Goal: Check status: Check status

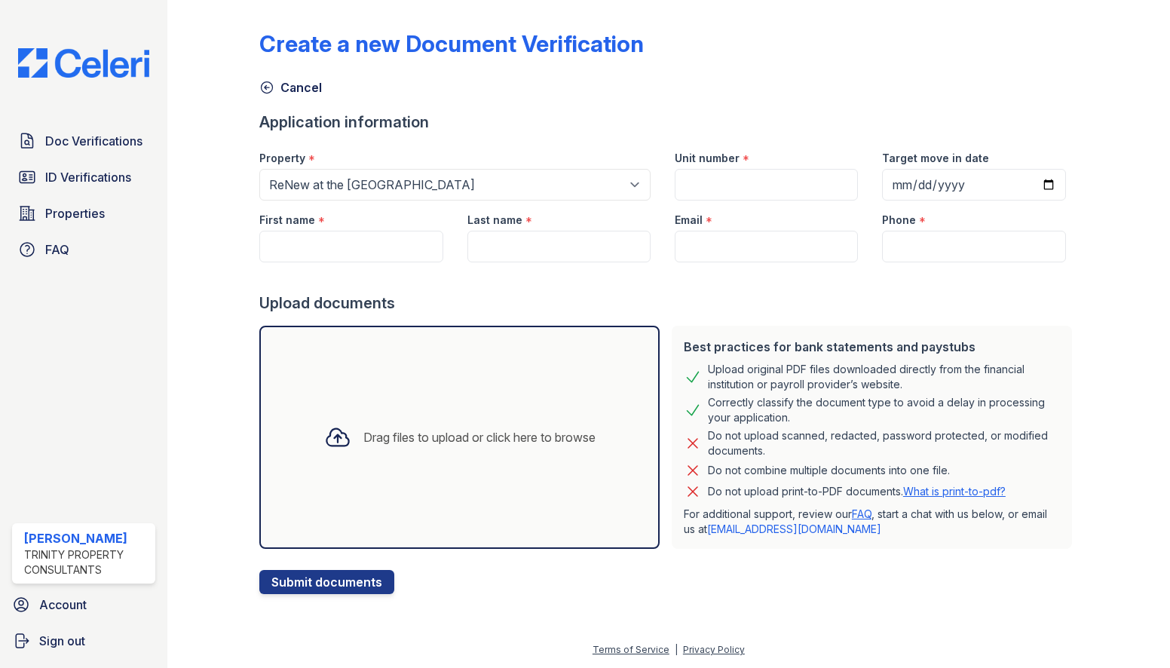
select select "30"
click at [128, 136] on span "Doc Verifications" at bounding box center [93, 141] width 97 height 18
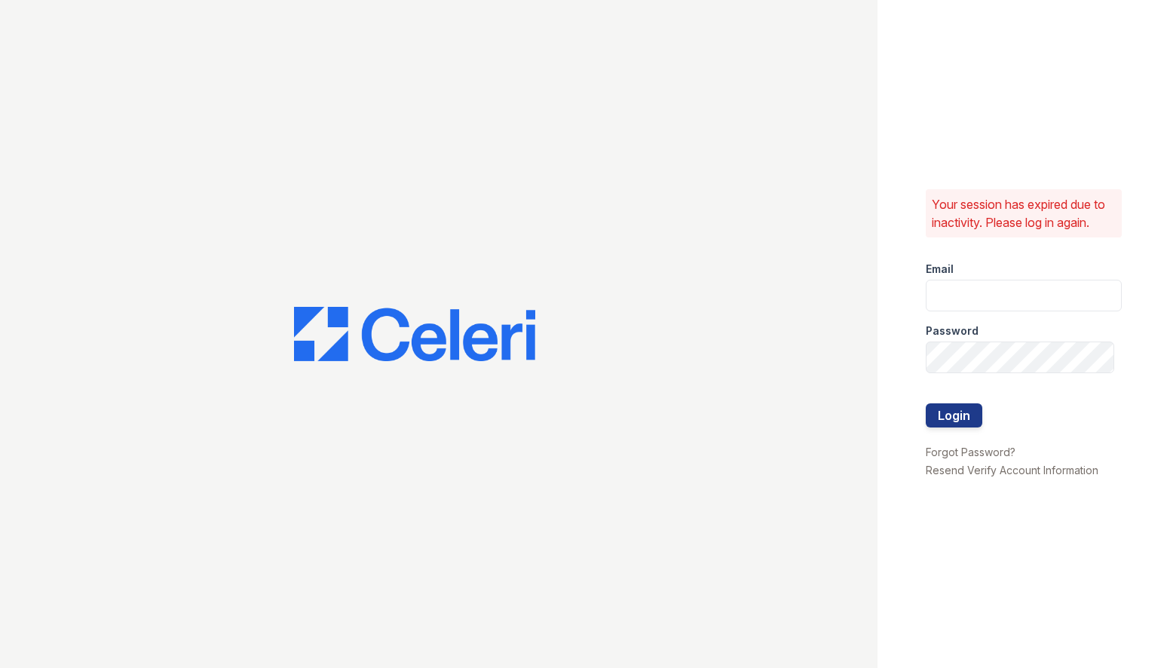
type input "[EMAIL_ADDRESS][DOMAIN_NAME]"
click at [973, 415] on button "Login" at bounding box center [954, 415] width 57 height 24
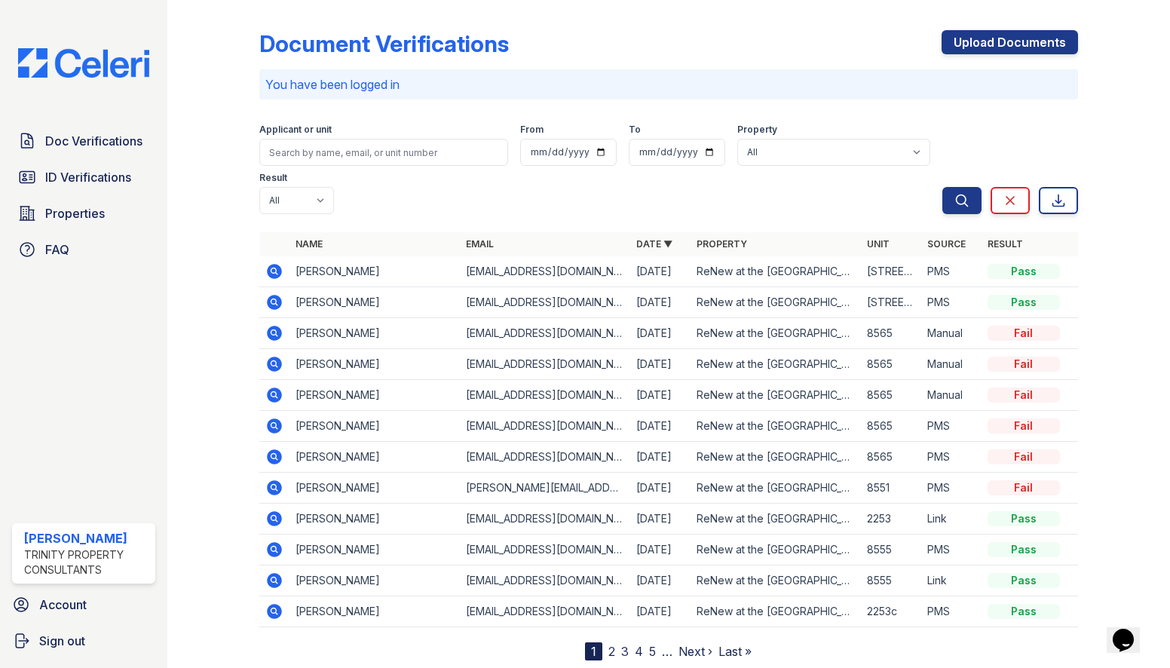
click at [280, 326] on icon at bounding box center [274, 333] width 15 height 15
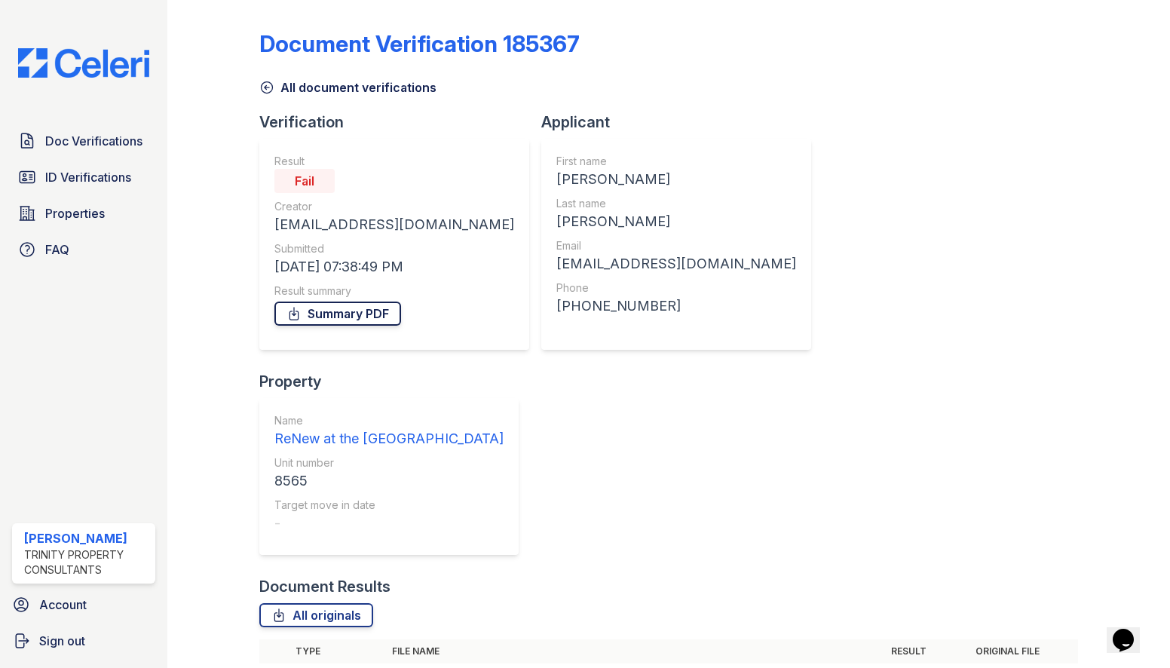
click at [310, 317] on link "Summary PDF" at bounding box center [338, 314] width 127 height 24
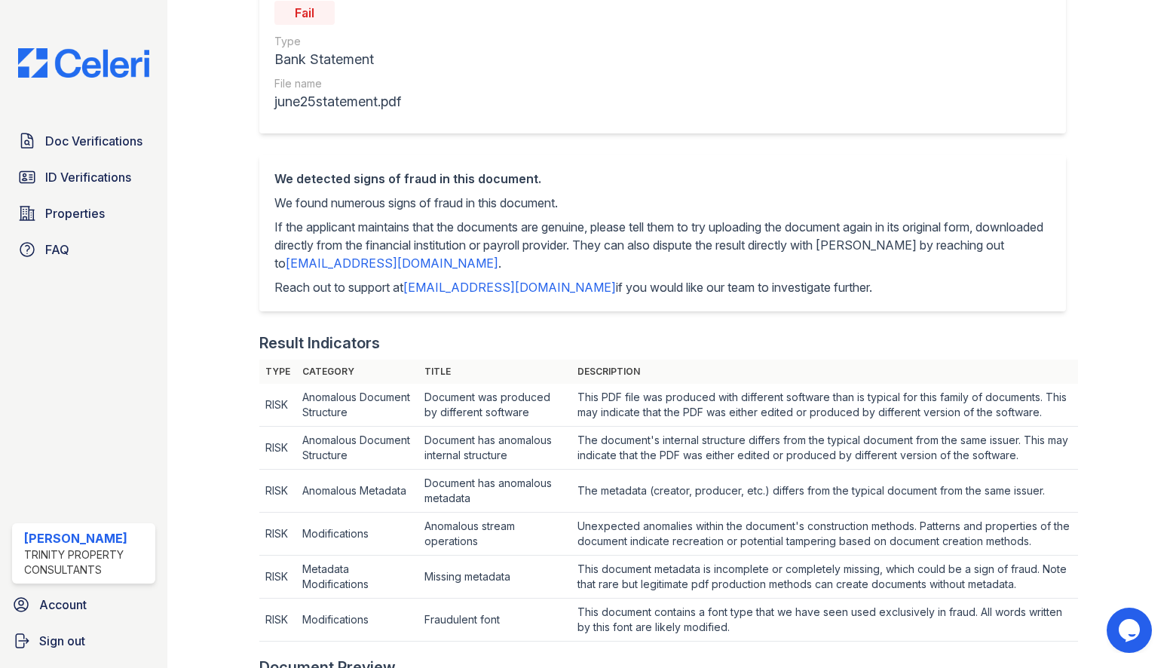
scroll to position [377, 0]
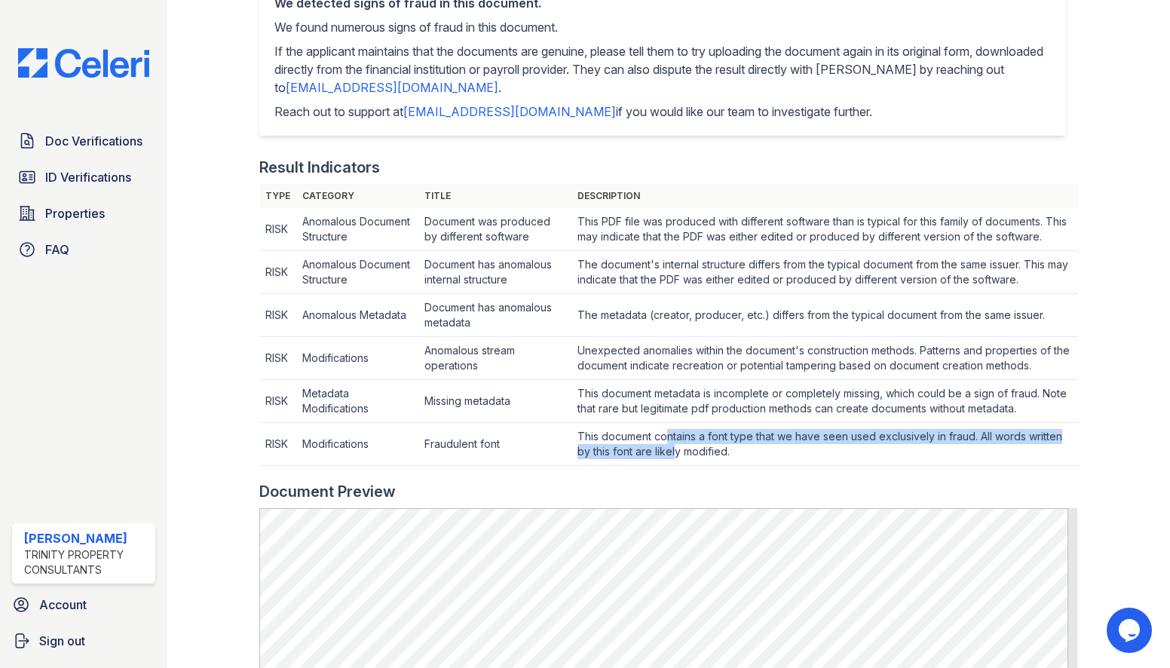
click at [662, 251] on td "This document contains a font type that we have seen used exclusively in fraud.…" at bounding box center [825, 229] width 507 height 43
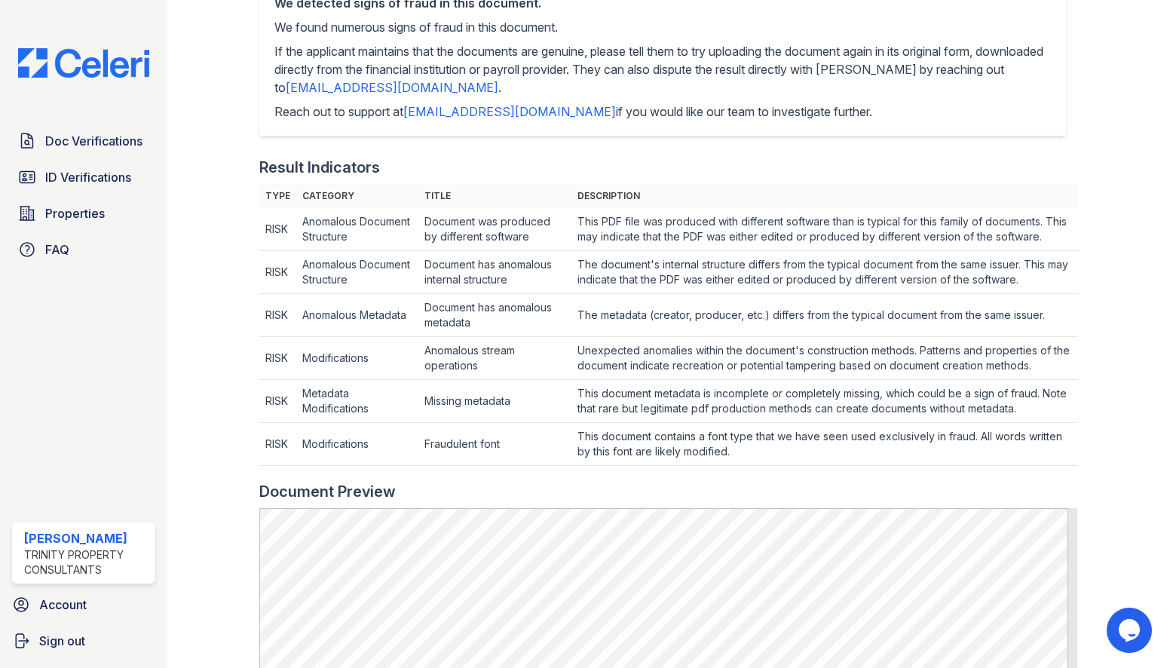
drag, startPoint x: 664, startPoint y: 436, endPoint x: 648, endPoint y: 388, distance: 51.0
click at [648, 251] on td "This document metadata is incomplete or completely missing, which could be a si…" at bounding box center [825, 229] width 507 height 43
click at [613, 251] on td "This document metadata is incomplete or completely missing, which could be a si…" at bounding box center [825, 229] width 507 height 43
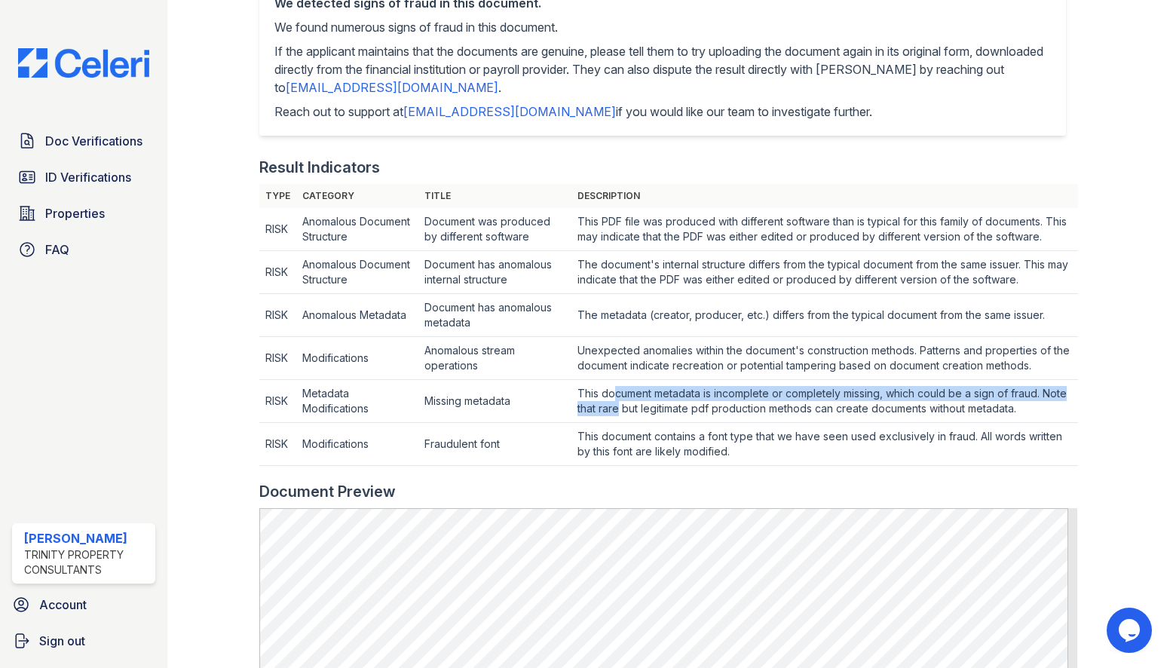
drag, startPoint x: 630, startPoint y: 402, endPoint x: 615, endPoint y: 381, distance: 26.0
click at [615, 251] on td "This document metadata is incomplete or completely missing, which could be a si…" at bounding box center [825, 229] width 507 height 43
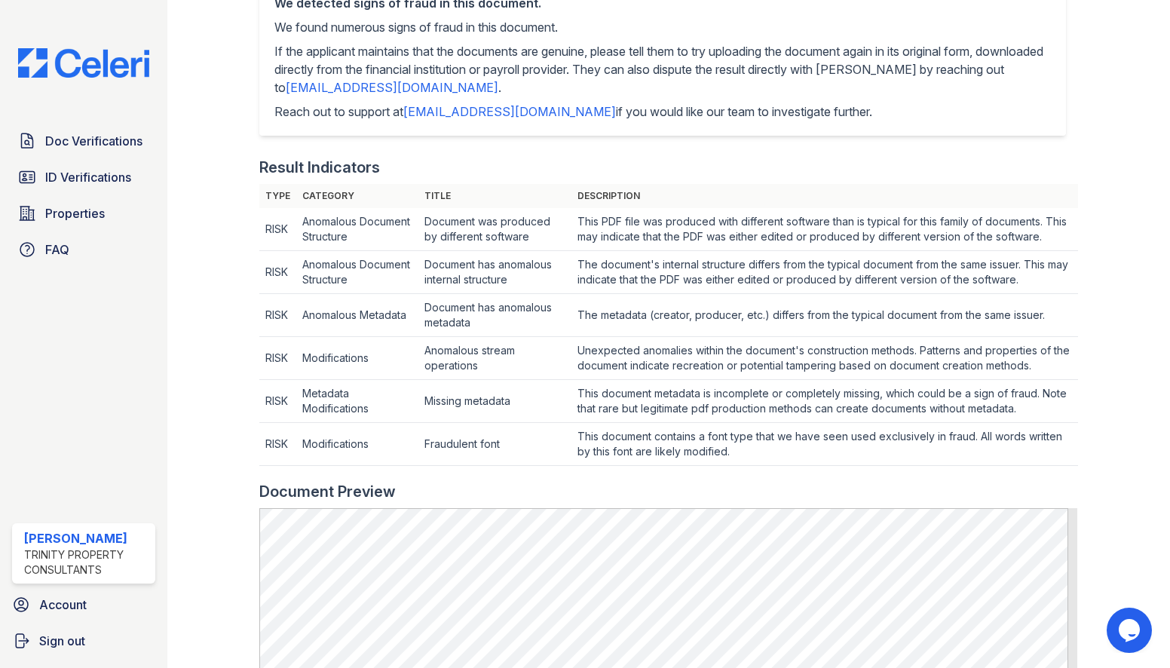
drag, startPoint x: 615, startPoint y: 381, endPoint x: 701, endPoint y: 382, distance: 86.0
click at [702, 251] on td "Unexpected anomalies within the document's construction methods. Patterns and p…" at bounding box center [825, 229] width 507 height 43
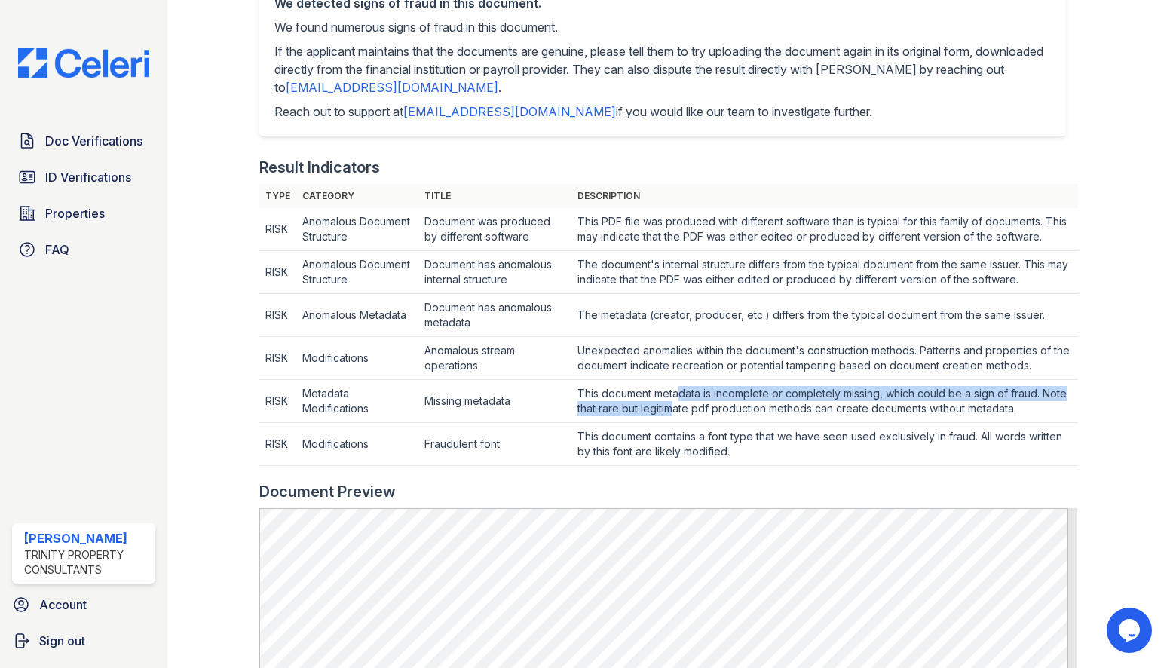
drag, startPoint x: 698, startPoint y: 401, endPoint x: 680, endPoint y: 392, distance: 19.6
click at [680, 251] on td "This document metadata is incomplete or completely missing, which could be a si…" at bounding box center [825, 229] width 507 height 43
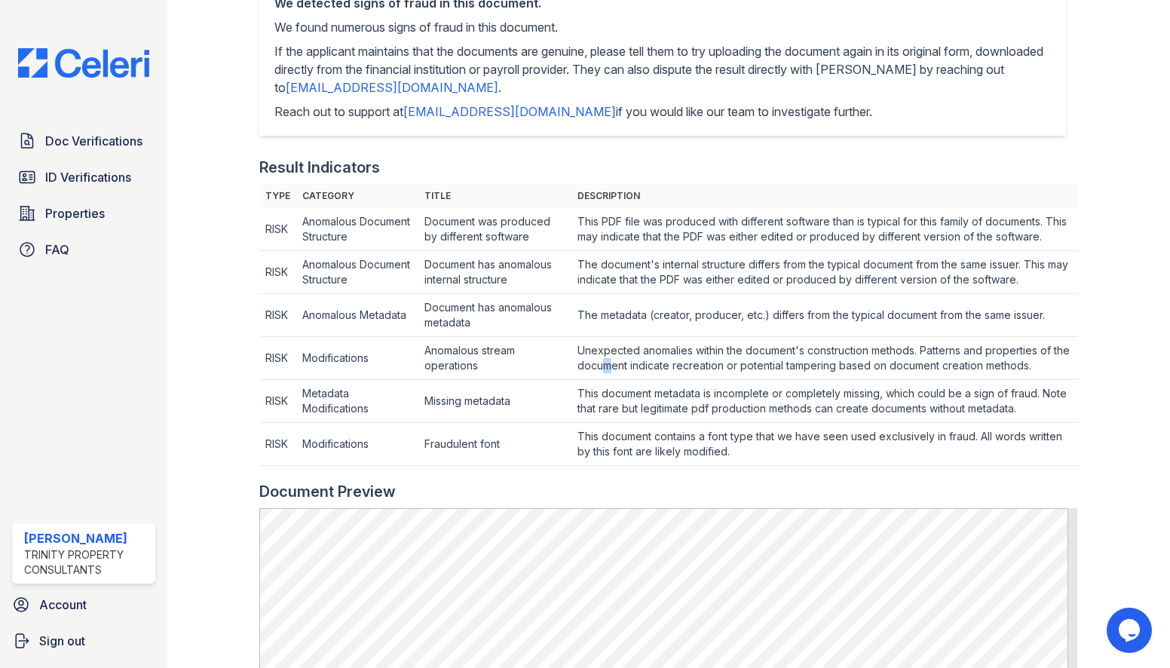
drag, startPoint x: 680, startPoint y: 392, endPoint x: 633, endPoint y: 370, distance: 51.9
click at [633, 251] on td "Unexpected anomalies within the document's construction methods. Patterns and p…" at bounding box center [825, 229] width 507 height 43
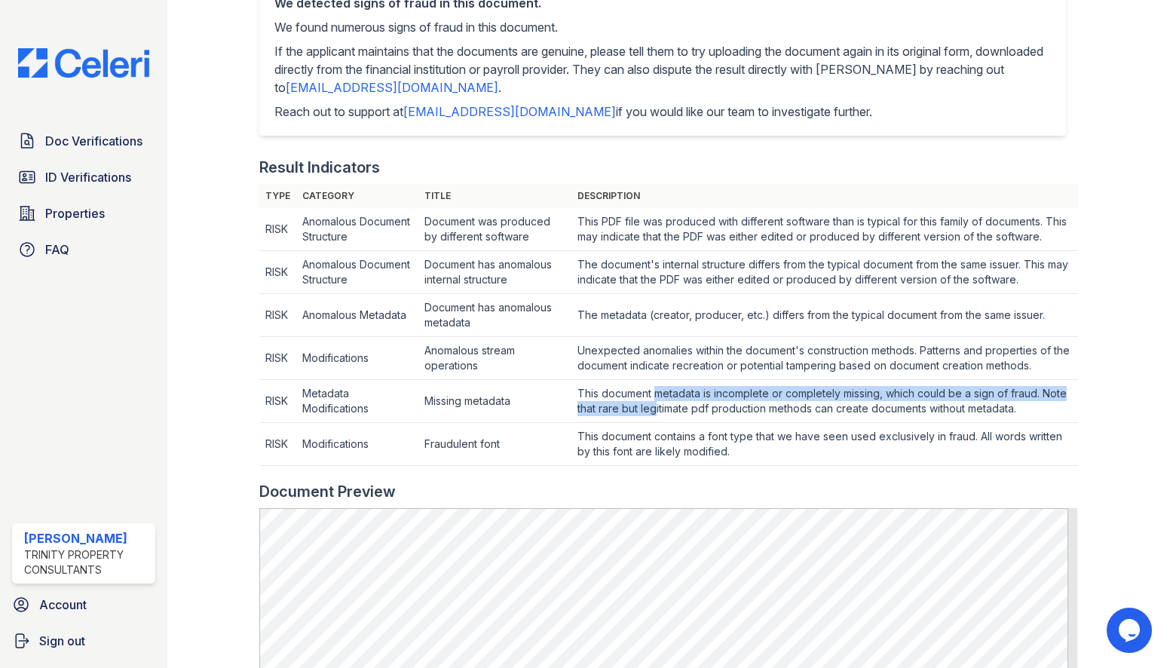
drag, startPoint x: 633, startPoint y: 370, endPoint x: 658, endPoint y: 386, distance: 29.9
click at [658, 251] on td "This document metadata is incomplete or completely missing, which could be a si…" at bounding box center [825, 229] width 507 height 43
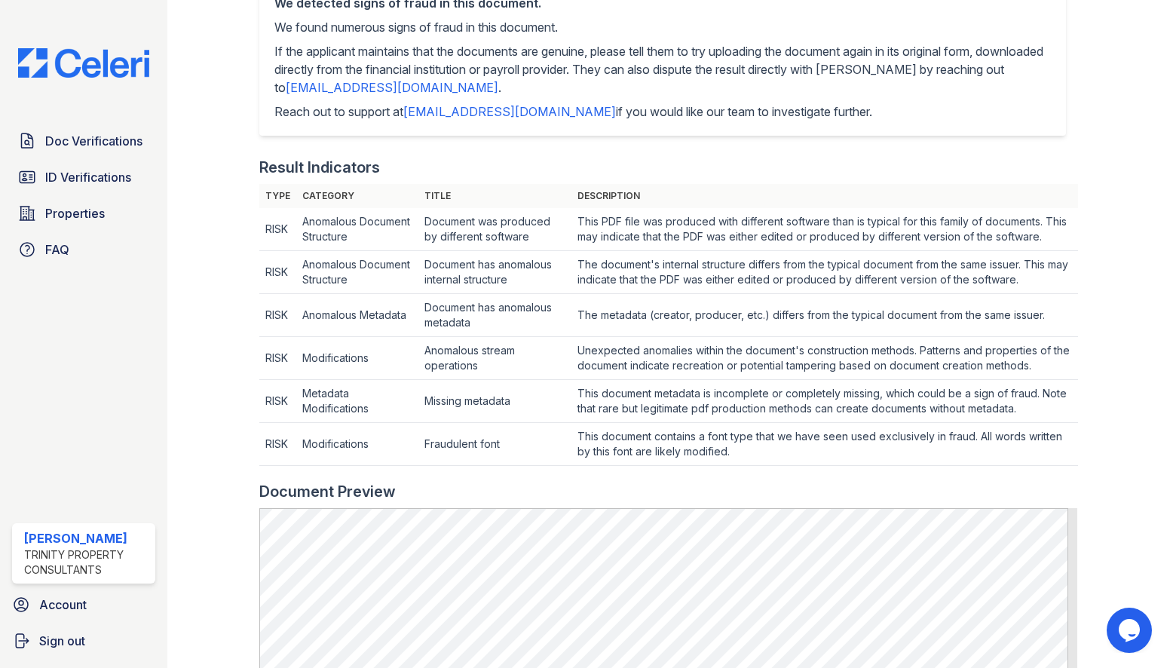
drag, startPoint x: 658, startPoint y: 386, endPoint x: 617, endPoint y: 353, distance: 53.1
click at [617, 251] on td "Unexpected anomalies within the document's construction methods. Patterns and p…" at bounding box center [825, 229] width 507 height 43
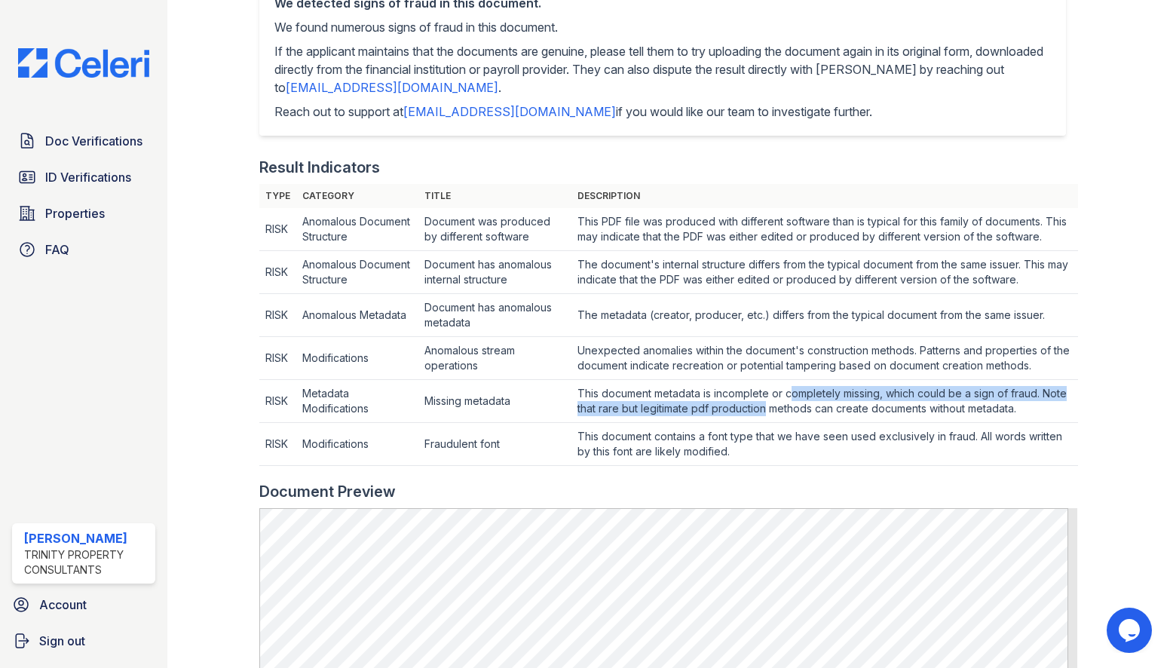
drag, startPoint x: 617, startPoint y: 353, endPoint x: 793, endPoint y: 402, distance: 182.4
click at [793, 251] on td "This document metadata is incomplete or completely missing, which could be a si…" at bounding box center [825, 229] width 507 height 43
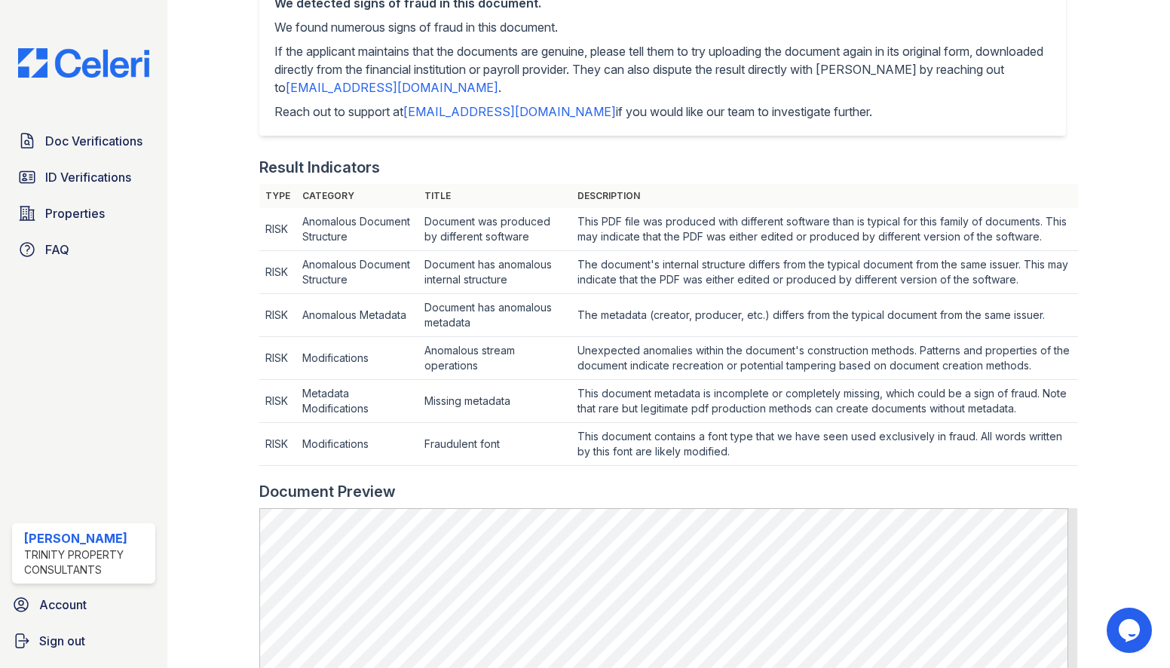
drag, startPoint x: 793, startPoint y: 402, endPoint x: 870, endPoint y: 403, distance: 76.9
click at [870, 251] on td "This document metadata is incomplete or completely missing, which could be a si…" at bounding box center [825, 229] width 507 height 43
drag, startPoint x: 701, startPoint y: 356, endPoint x: 683, endPoint y: 349, distance: 19.3
click at [683, 251] on td "Unexpected anomalies within the document's construction methods. Patterns and p…" at bounding box center [825, 229] width 507 height 43
drag, startPoint x: 683, startPoint y: 349, endPoint x: 683, endPoint y: 368, distance: 18.9
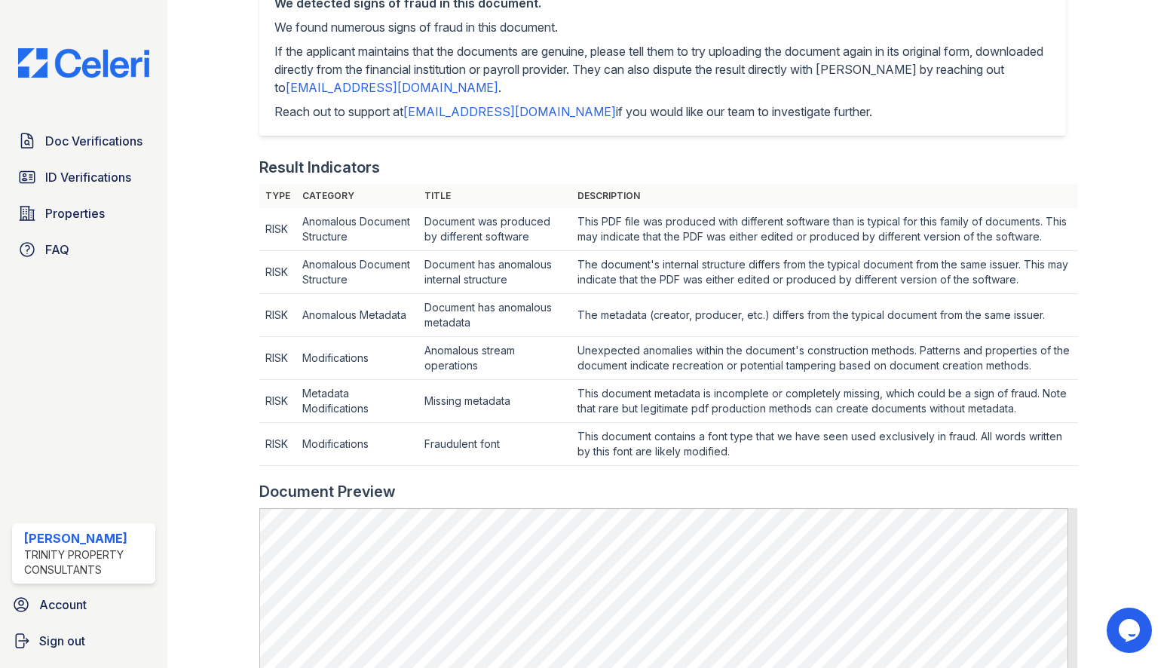
click at [683, 251] on td "Unexpected anomalies within the document's construction methods. Patterns and p…" at bounding box center [825, 229] width 507 height 43
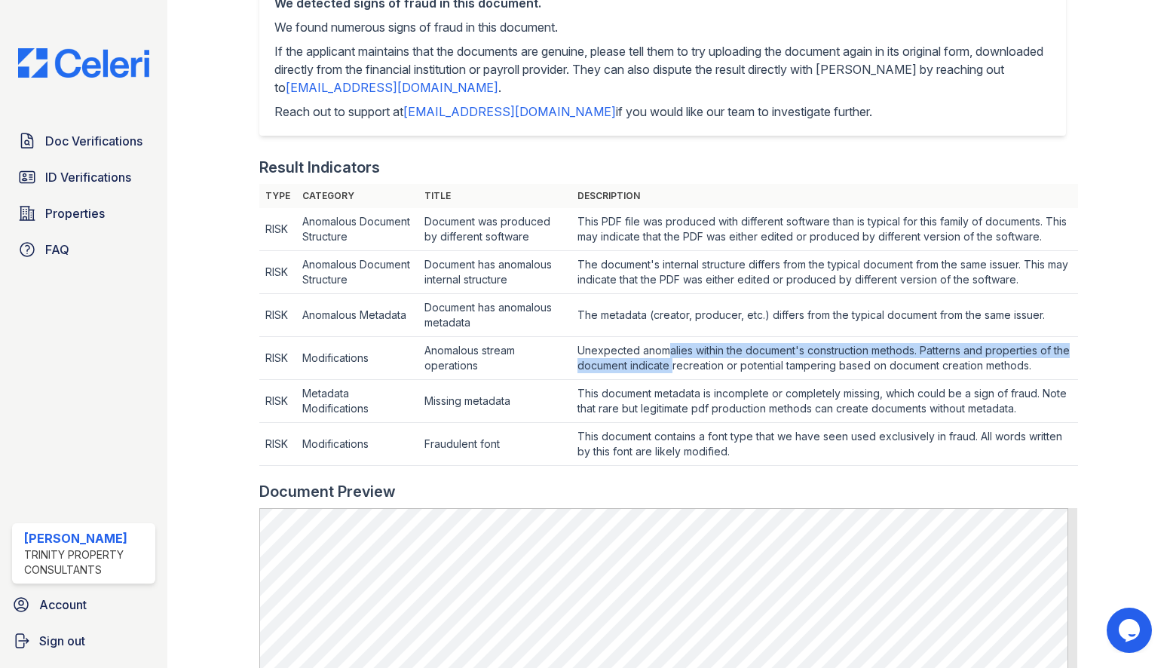
drag, startPoint x: 683, startPoint y: 368, endPoint x: 667, endPoint y: 349, distance: 25.1
click at [667, 251] on td "Unexpected anomalies within the document's construction methods. Patterns and p…" at bounding box center [825, 229] width 507 height 43
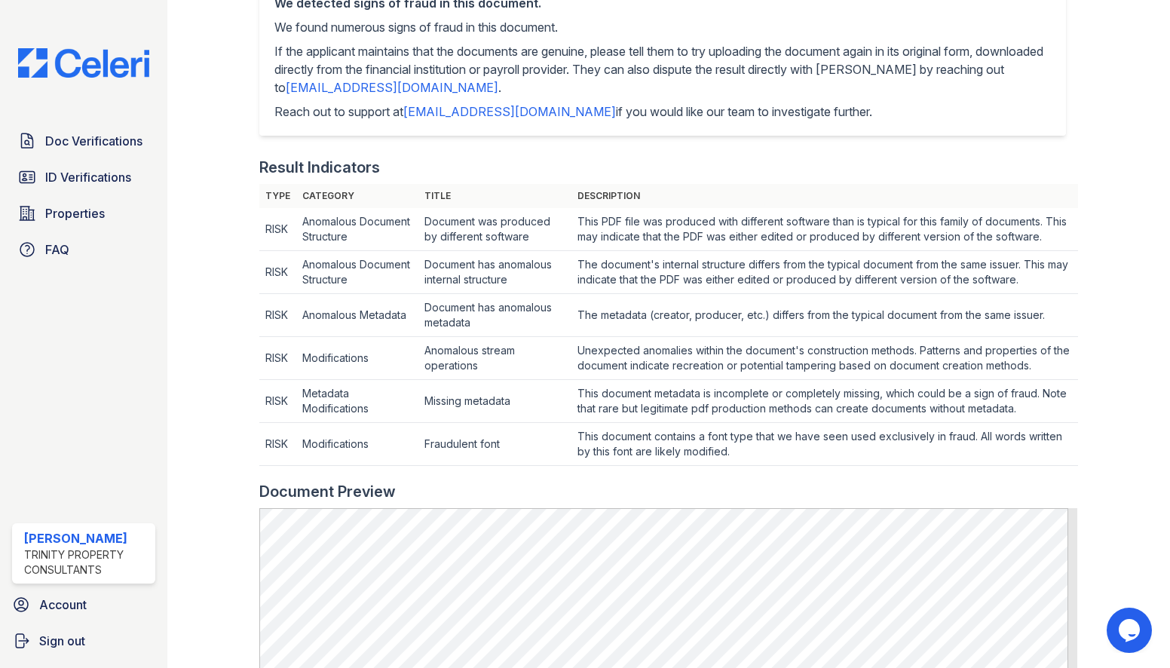
drag, startPoint x: 667, startPoint y: 349, endPoint x: 628, endPoint y: 349, distance: 38.5
click at [617, 251] on td "Unexpected anomalies within the document's construction methods. Patterns and p…" at bounding box center [825, 229] width 507 height 43
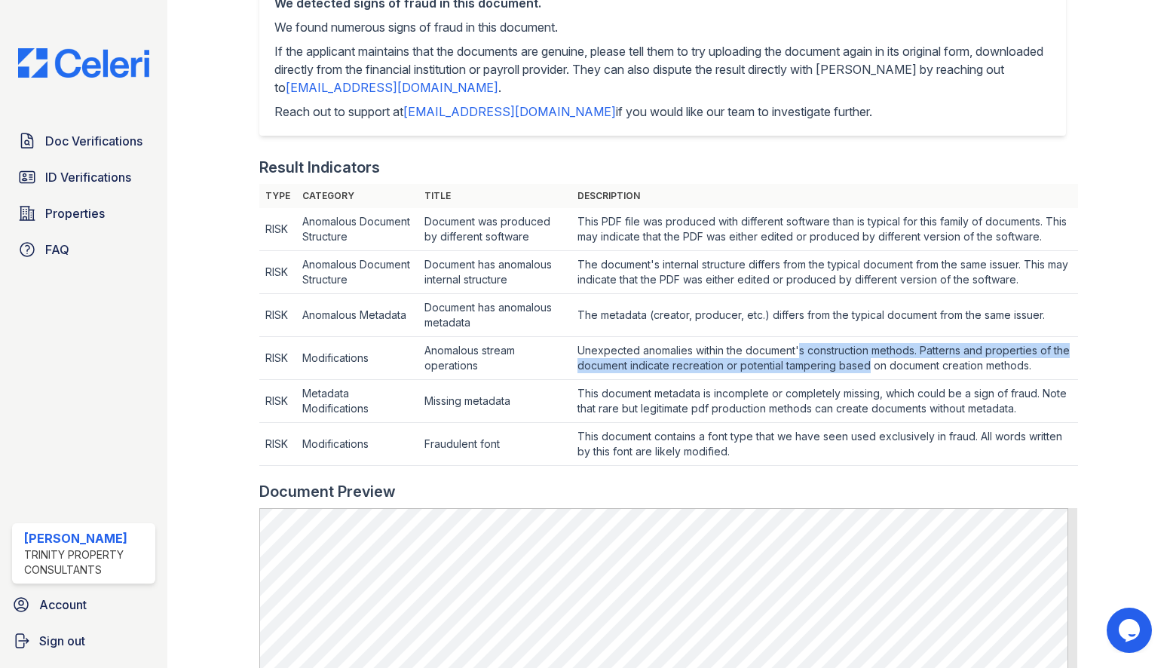
drag, startPoint x: 817, startPoint y: 345, endPoint x: 794, endPoint y: 340, distance: 23.2
click at [794, 251] on td "Unexpected anomalies within the document's construction methods. Patterns and p…" at bounding box center [825, 229] width 507 height 43
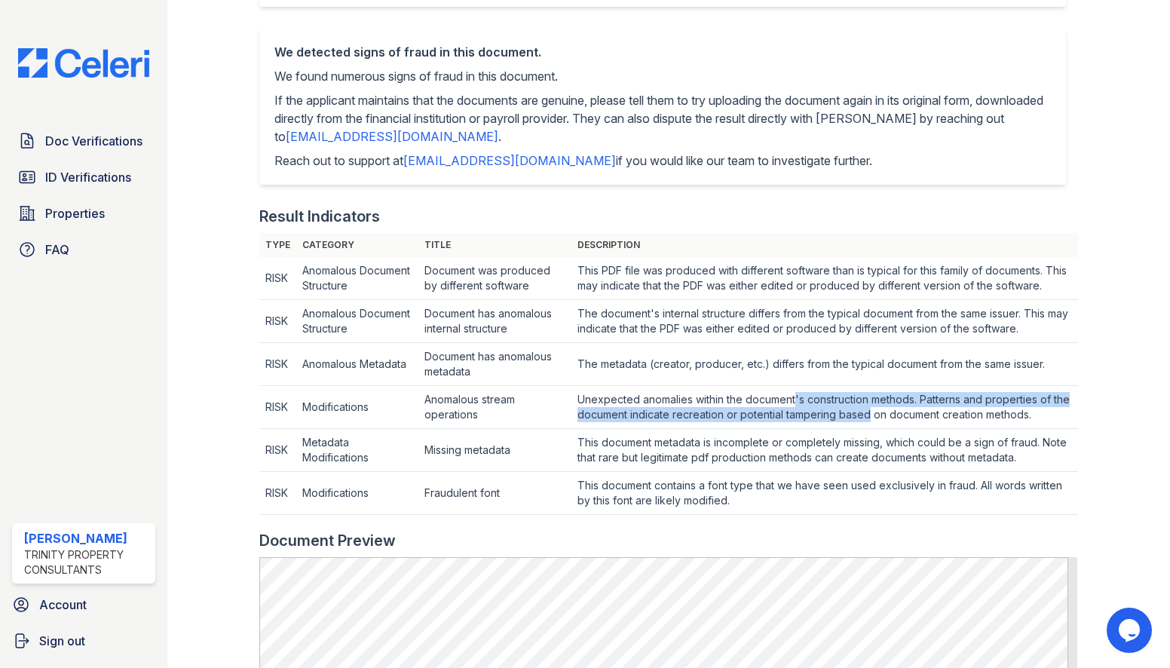
scroll to position [302, 0]
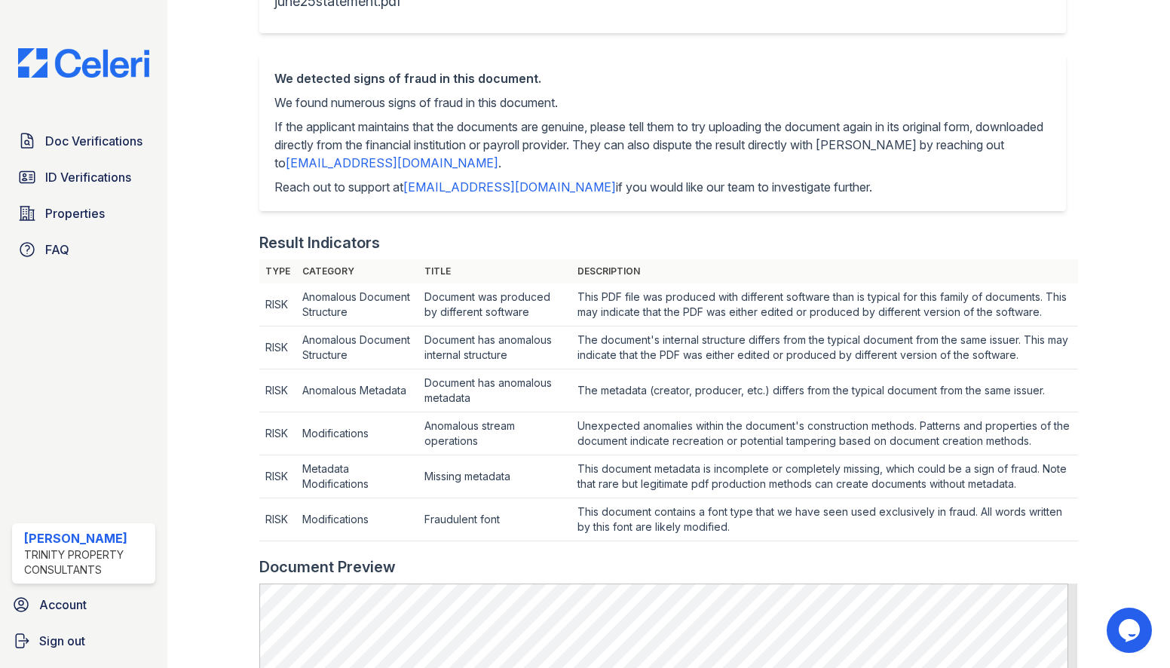
click at [593, 327] on td "The metadata (creator, producer, etc.) differs from the typical document from t…" at bounding box center [825, 305] width 507 height 43
drag, startPoint x: 606, startPoint y: 386, endPoint x: 944, endPoint y: 378, distance: 338.7
click at [944, 327] on td "The metadata (creator, producer, etc.) differs from the typical document from t…" at bounding box center [825, 305] width 507 height 43
click at [756, 327] on td "The document's internal structure differs from the typical document from the sa…" at bounding box center [825, 305] width 507 height 43
drag, startPoint x: 756, startPoint y: 336, endPoint x: 652, endPoint y: 329, distance: 105.0
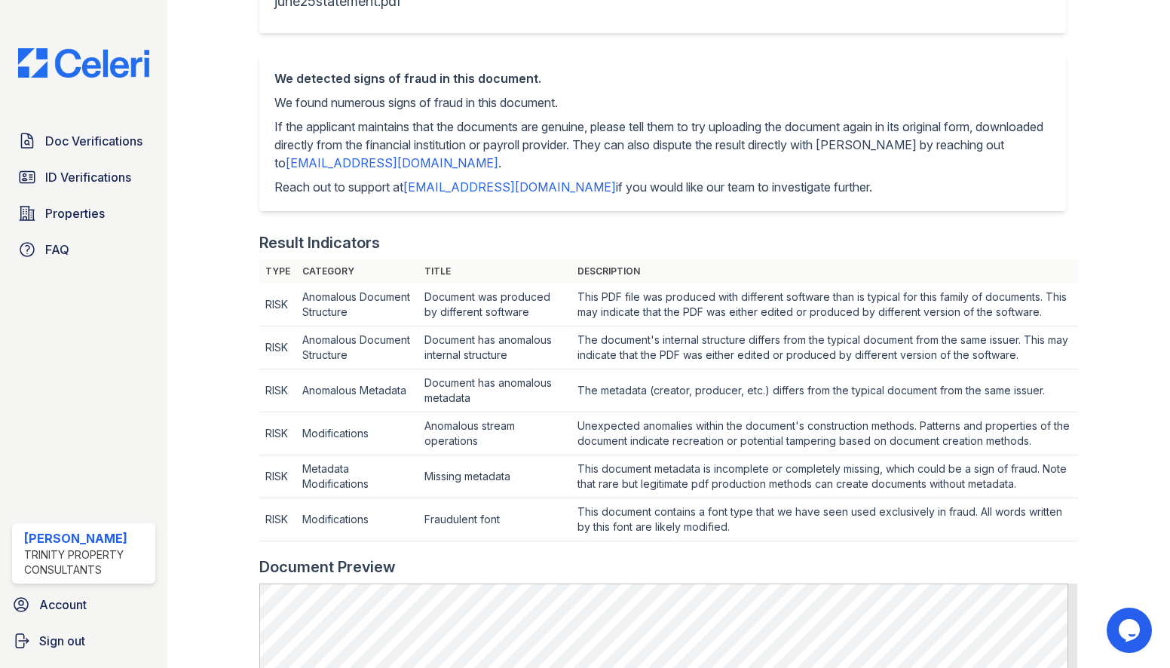
click at [652, 327] on td "The document's internal structure differs from the typical document from the sa…" at bounding box center [825, 305] width 507 height 43
drag, startPoint x: 652, startPoint y: 329, endPoint x: 738, endPoint y: 353, distance: 90.0
click at [738, 327] on td "The document's internal structure differs from the typical document from the sa…" at bounding box center [825, 305] width 507 height 43
drag, startPoint x: 738, startPoint y: 353, endPoint x: 824, endPoint y: 373, distance: 88.4
click at [824, 327] on td "The metadata (creator, producer, etc.) differs from the typical document from t…" at bounding box center [825, 305] width 507 height 43
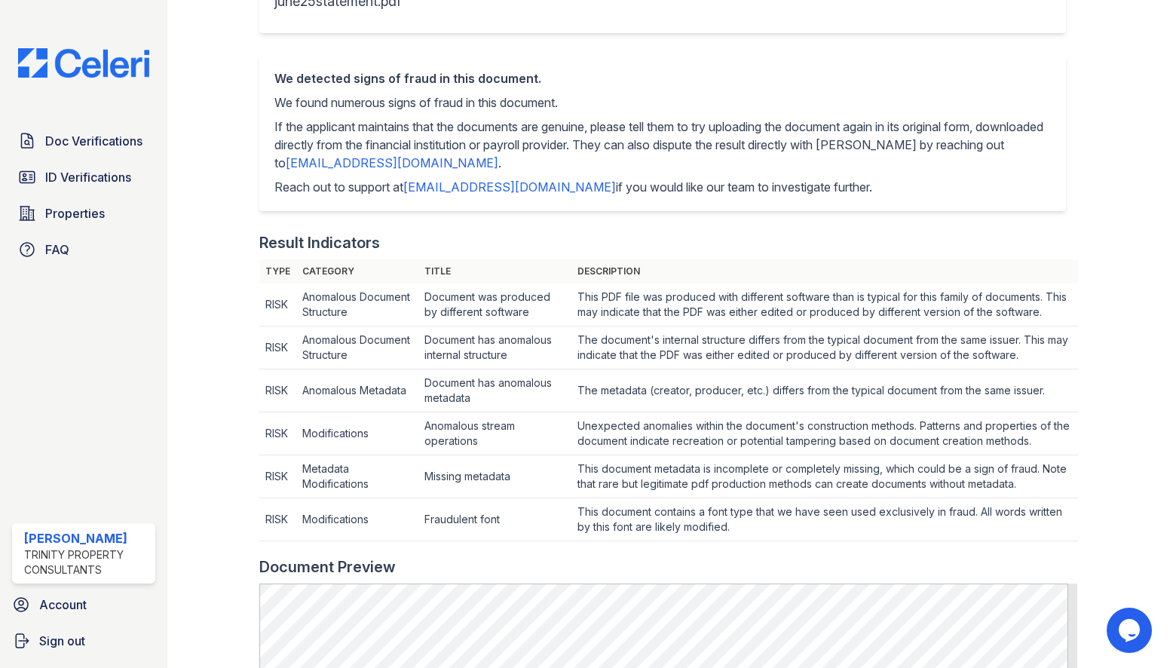
click at [780, 327] on td "The document's internal structure differs from the typical document from the sa…" at bounding box center [825, 305] width 507 height 43
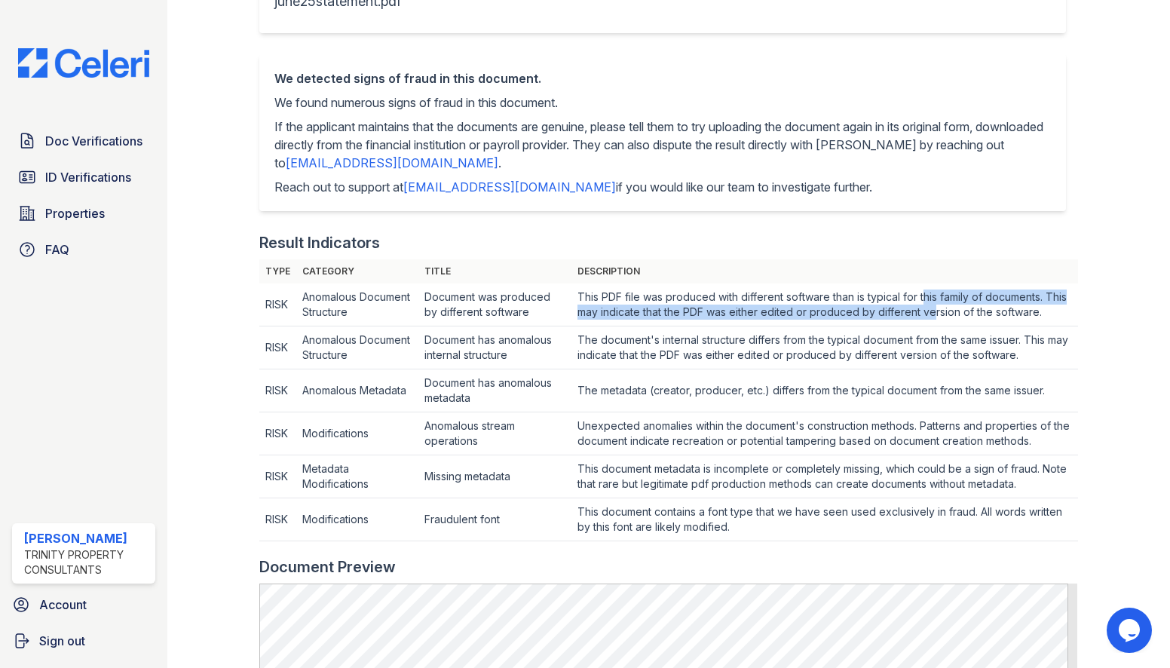
drag, startPoint x: 943, startPoint y: 304, endPoint x: 923, endPoint y: 295, distance: 21.6
click at [923, 295] on td "This PDF file was produced with different software than is typical for this fam…" at bounding box center [825, 305] width 507 height 43
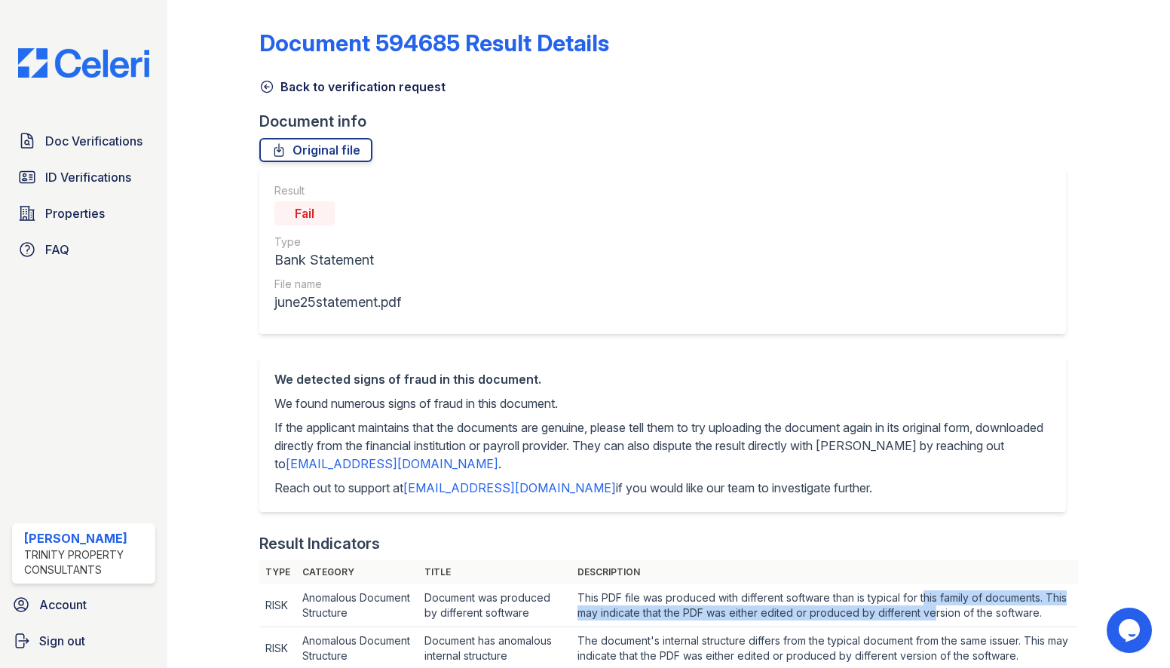
scroll to position [0, 0]
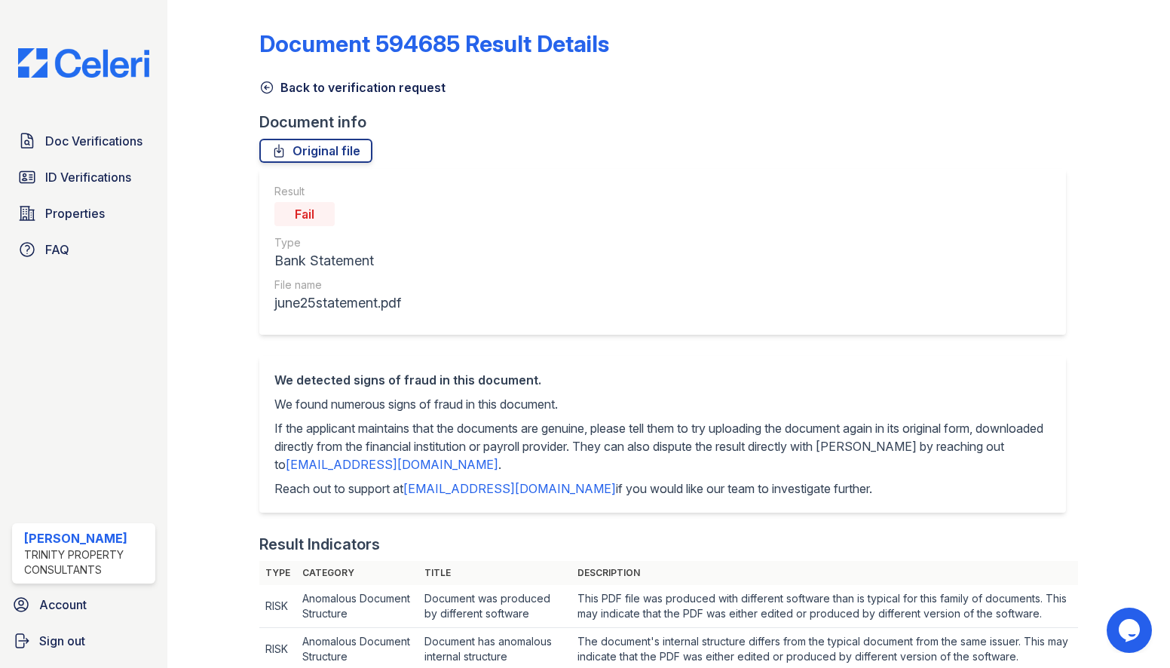
click at [548, 247] on div "Result Fail Type Bank Statement File name june25statement.pdf" at bounding box center [662, 252] width 806 height 166
click at [603, 318] on div "Result Fail Type Bank Statement File name june25statement.pdf" at bounding box center [662, 252] width 806 height 166
click at [601, 305] on div "Result Fail Type Bank Statement File name june25statement.pdf" at bounding box center [662, 252] width 806 height 166
click at [551, 330] on div "Result Fail Type Bank Statement File name june25statement.pdf" at bounding box center [662, 252] width 806 height 166
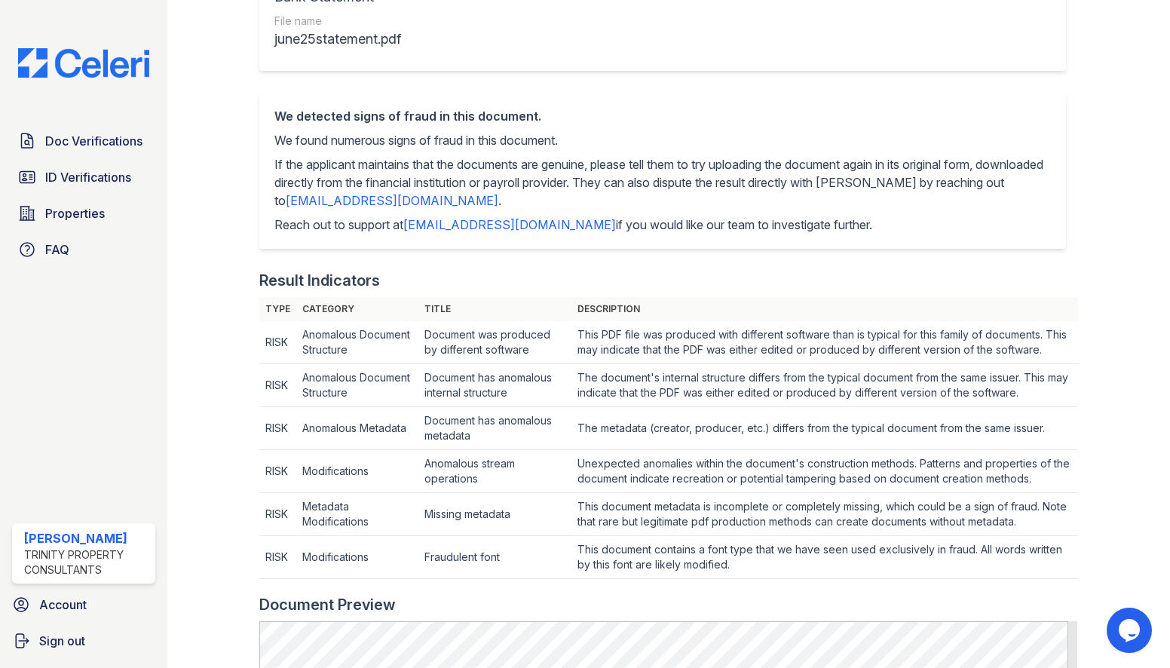
scroll to position [302, 0]
